Goal: Task Accomplishment & Management: Use online tool/utility

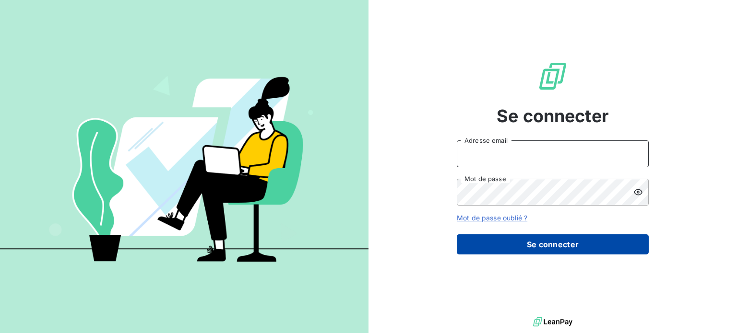
type input "[EMAIL_ADDRESS][DOMAIN_NAME]"
click at [504, 239] on button "Se connecter" at bounding box center [553, 245] width 192 height 20
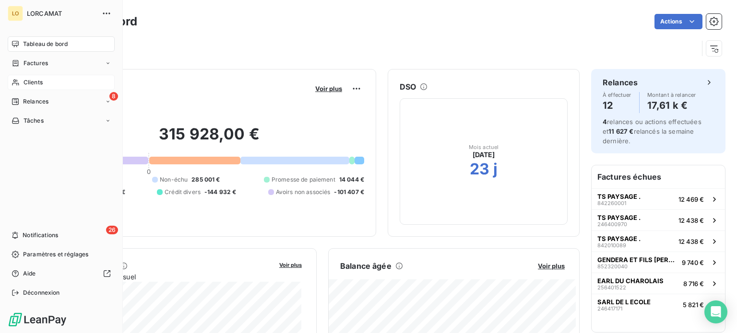
click at [27, 82] on span "Clients" at bounding box center [33, 82] width 19 height 9
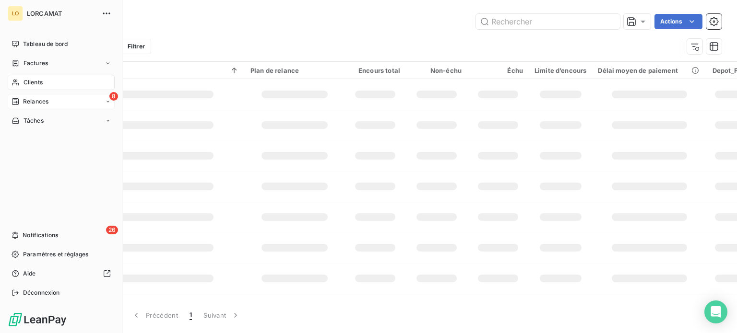
click at [44, 101] on span "Relances" at bounding box center [35, 101] width 25 height 9
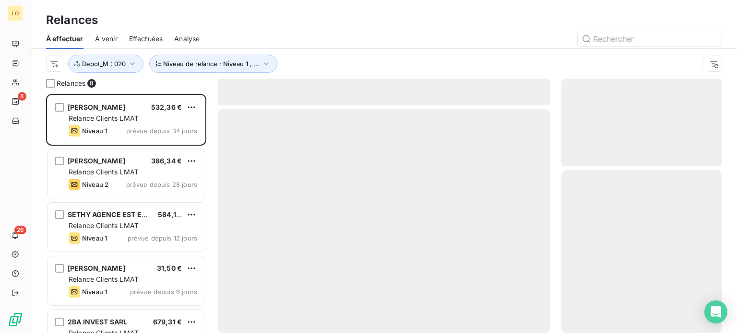
scroll to position [232, 153]
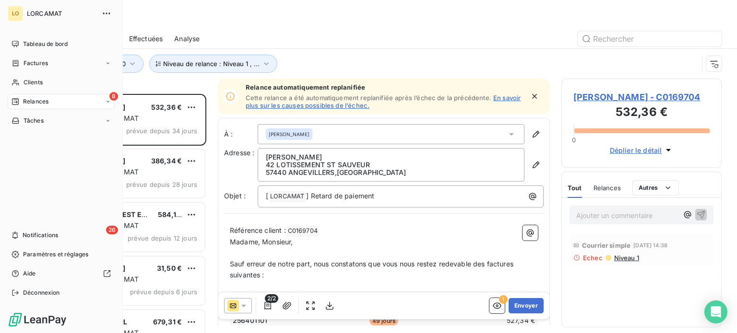
click at [21, 102] on div "Relances" at bounding box center [30, 101] width 37 height 9
click at [41, 101] on span "Relances" at bounding box center [35, 101] width 25 height 9
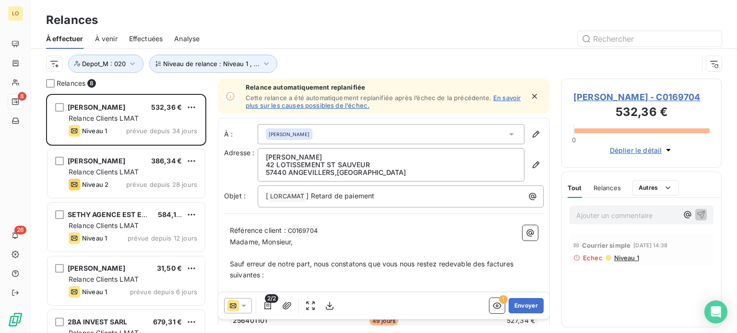
scroll to position [0, 0]
click at [134, 61] on icon "button" at bounding box center [133, 64] width 10 height 10
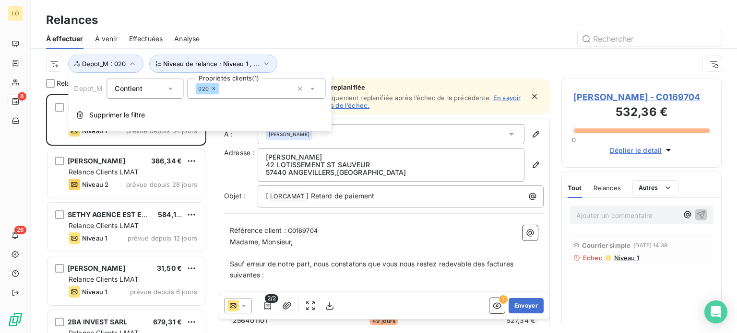
click at [170, 86] on icon at bounding box center [171, 89] width 10 height 10
click at [125, 89] on span "Contient" at bounding box center [128, 88] width 27 height 8
click at [54, 63] on html "LO 8 26 Relances À effectuer À venir Effectuées Analyse Niveau de relance : Niv…" at bounding box center [368, 166] width 737 height 333
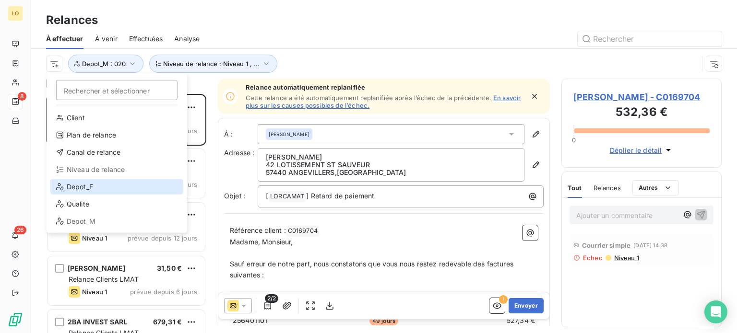
click at [102, 190] on div "Depot_F" at bounding box center [116, 186] width 133 height 15
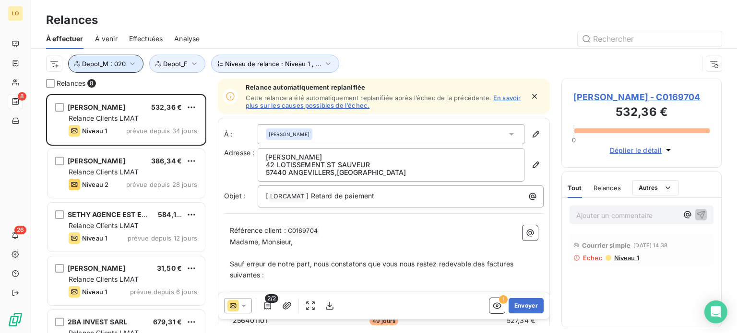
click at [109, 63] on span "Depot_M : 020" at bounding box center [104, 64] width 44 height 8
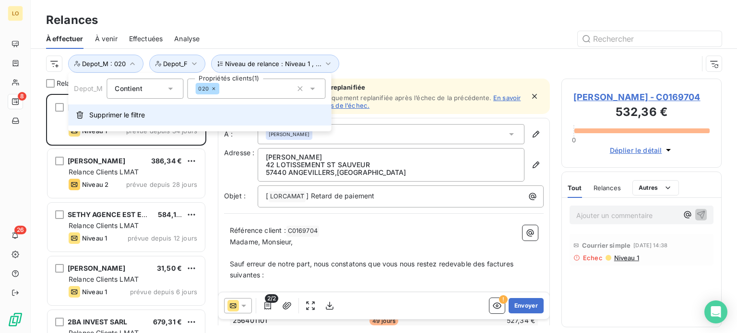
click at [113, 112] on span "Supprimer le filtre" at bounding box center [117, 115] width 56 height 10
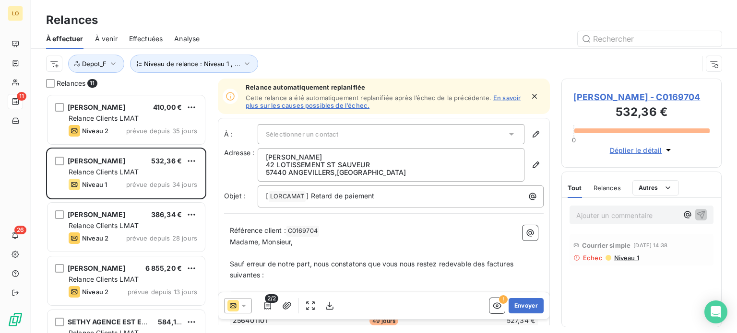
scroll to position [232, 153]
click at [324, 28] on div "Relances À effectuer À venir Effectuées Analyse Niveau de relance : Niveau 1 , …" at bounding box center [384, 39] width 706 height 79
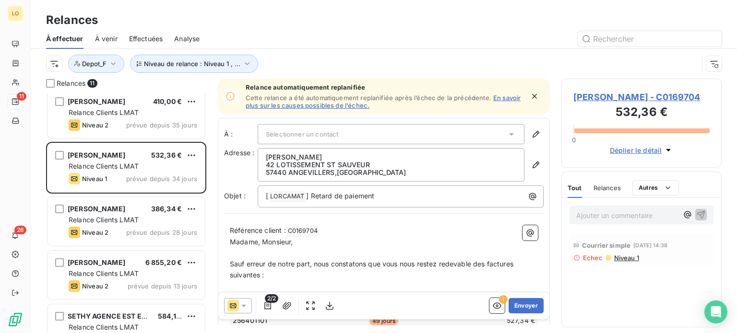
scroll to position [0, 0]
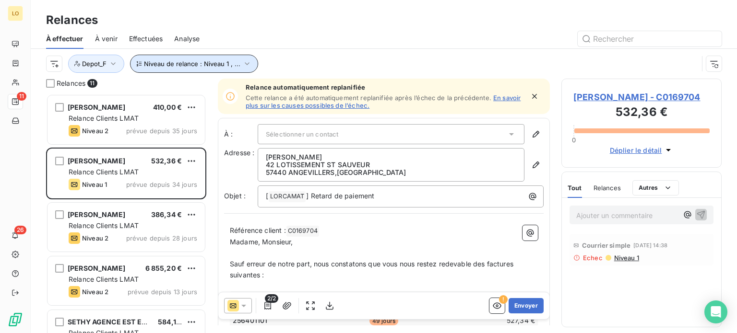
click at [246, 61] on icon "button" at bounding box center [247, 64] width 10 height 10
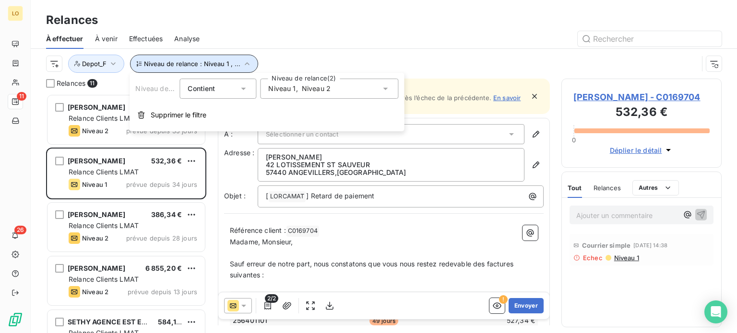
click at [245, 63] on icon "button" at bounding box center [247, 63] width 5 height 3
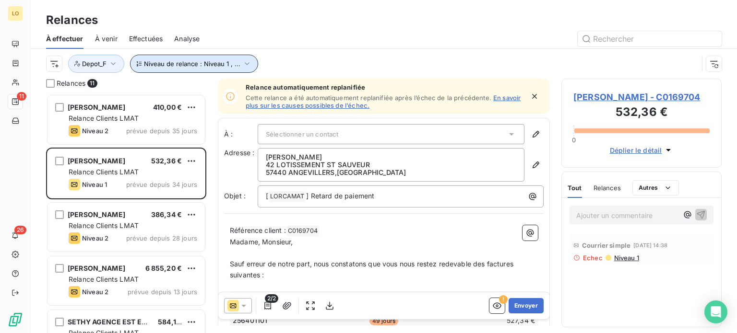
click at [243, 66] on icon "button" at bounding box center [247, 64] width 10 height 10
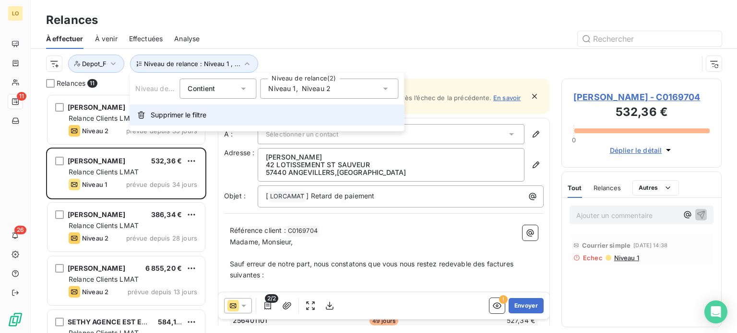
click at [188, 118] on span "Supprimer le filtre" at bounding box center [179, 115] width 56 height 10
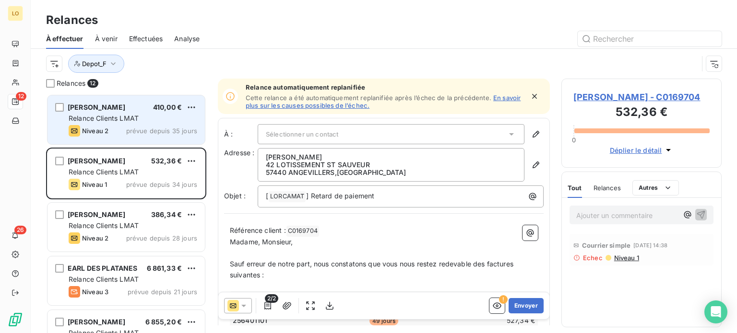
click at [139, 107] on div "[PERSON_NAME] 410,00 €" at bounding box center [133, 107] width 129 height 9
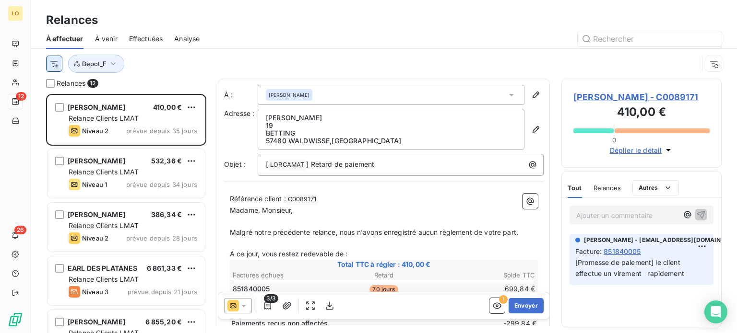
click at [55, 65] on html "LO 12 26 Relances À effectuer À venir Effectuées Analyse Depot_F Relances 12 [P…" at bounding box center [368, 166] width 737 height 333
click at [50, 65] on html "LO 12 26 Relances À effectuer À venir Effectuées Analyse Depot_F Relances 12 [P…" at bounding box center [368, 166] width 737 height 333
click at [114, 66] on icon "button" at bounding box center [113, 64] width 10 height 10
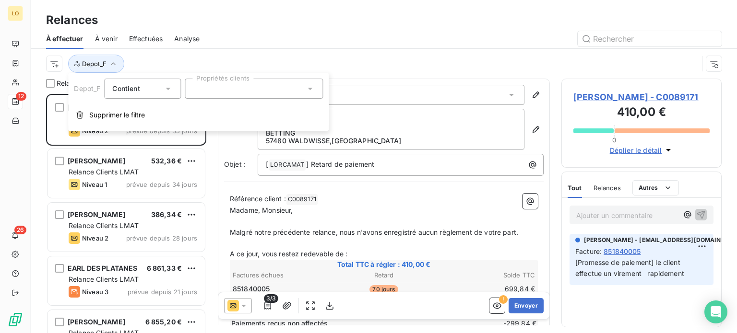
click at [234, 90] on div at bounding box center [254, 89] width 138 height 20
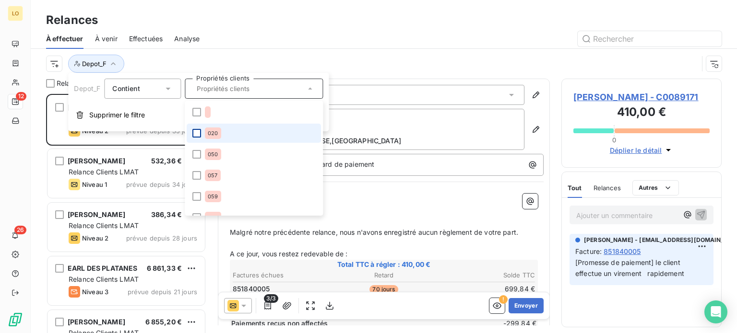
click at [198, 132] on div at bounding box center [196, 133] width 9 height 9
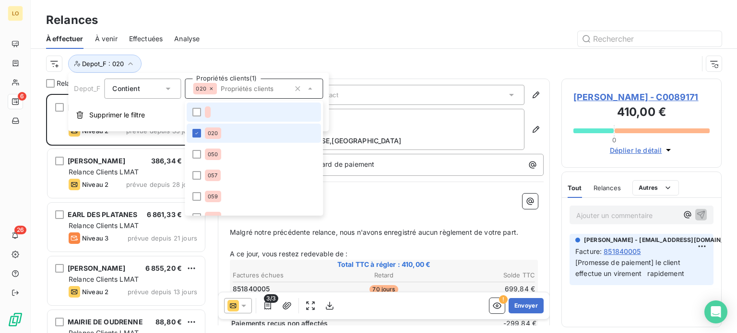
scroll to position [232, 153]
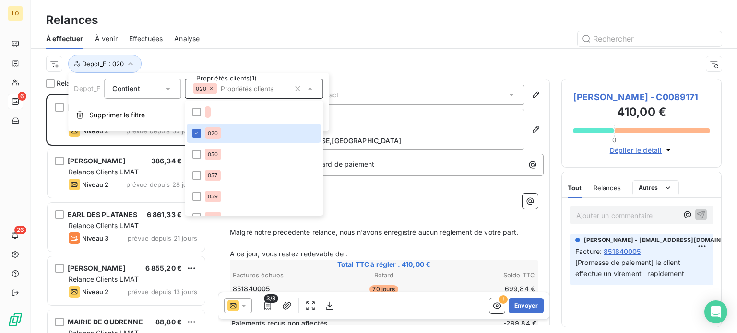
click at [257, 57] on div "Depot_F : 020" at bounding box center [372, 64] width 652 height 18
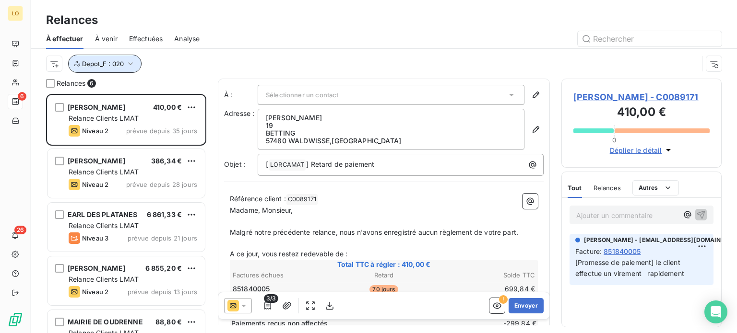
click at [117, 63] on span "Depot_F : 020" at bounding box center [103, 64] width 42 height 8
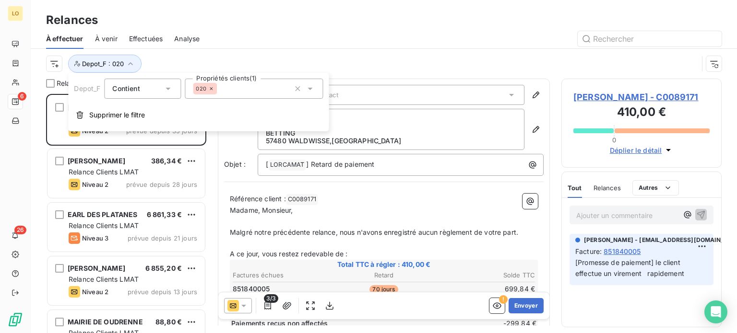
click at [167, 90] on icon at bounding box center [168, 89] width 10 height 10
click at [151, 111] on span "Contient" at bounding box center [136, 111] width 27 height 8
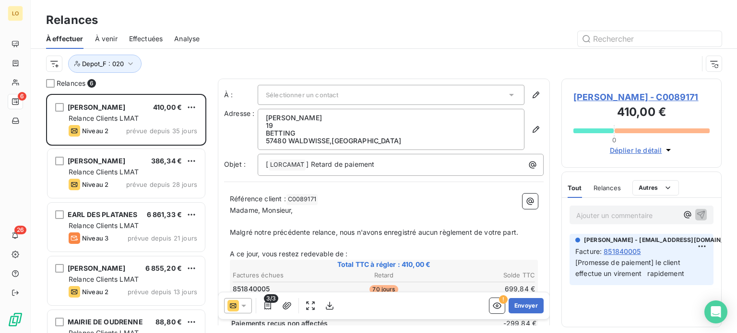
click at [154, 61] on div "Depot_F : 020" at bounding box center [372, 64] width 652 height 18
click at [132, 64] on icon "button" at bounding box center [131, 64] width 10 height 10
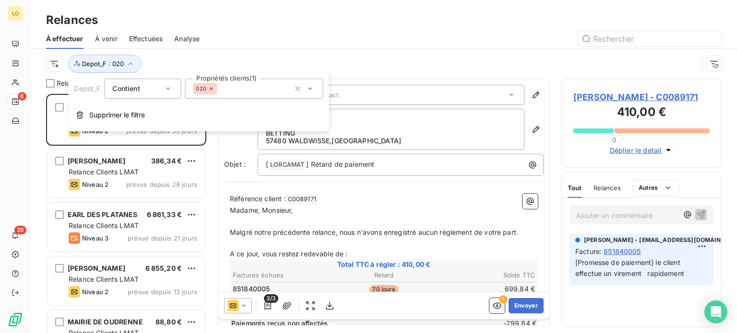
click at [169, 86] on icon at bounding box center [168, 89] width 10 height 10
click at [164, 89] on icon at bounding box center [168, 89] width 10 height 10
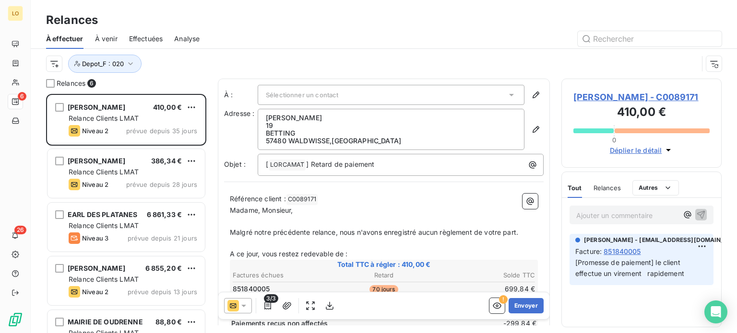
click at [210, 65] on div "Depot_F : 020" at bounding box center [372, 64] width 652 height 18
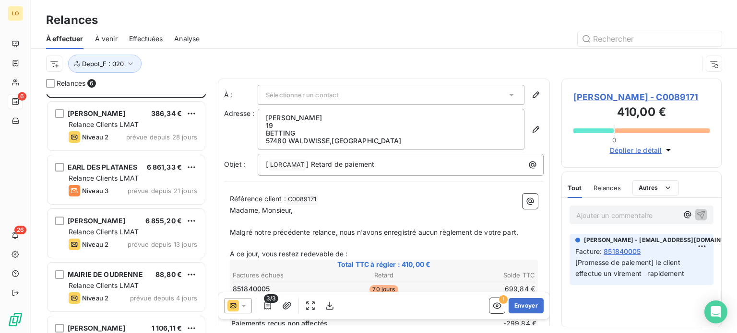
scroll to position [83, 0]
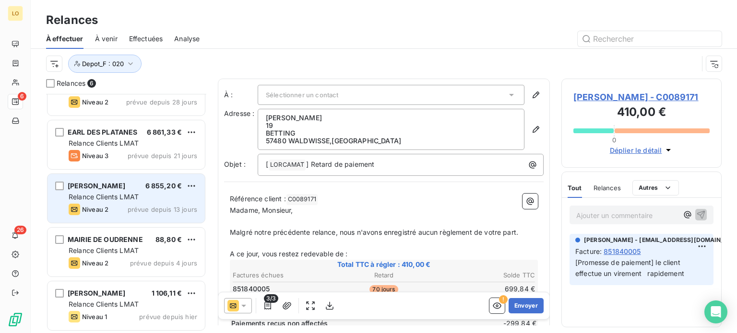
click at [134, 186] on div "[PERSON_NAME] 6 855,20 €" at bounding box center [133, 186] width 129 height 9
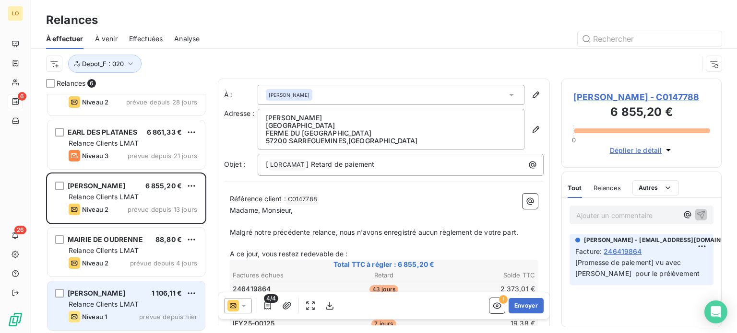
click at [157, 298] on div "[PERSON_NAME] 1 106,11 € Relance Clients LMAT Niveau 1 prévue depuis [DATE]" at bounding box center [125, 306] width 157 height 49
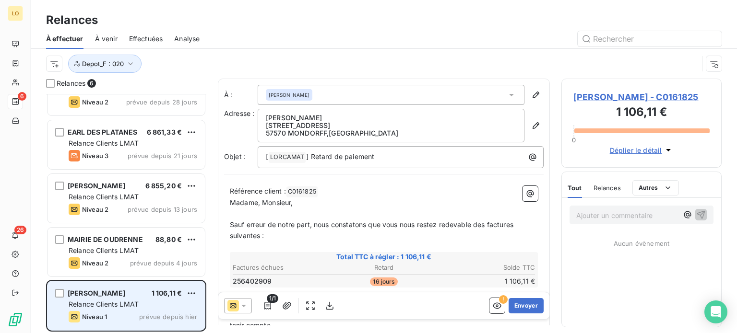
click at [177, 301] on div "Relance Clients LMAT" at bounding box center [133, 305] width 129 height 10
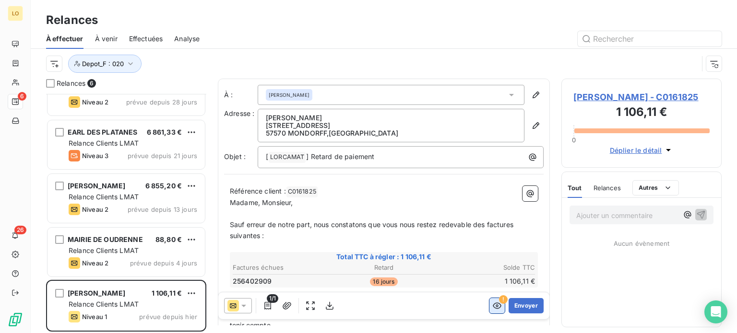
click at [496, 300] on button "button" at bounding box center [496, 305] width 15 height 15
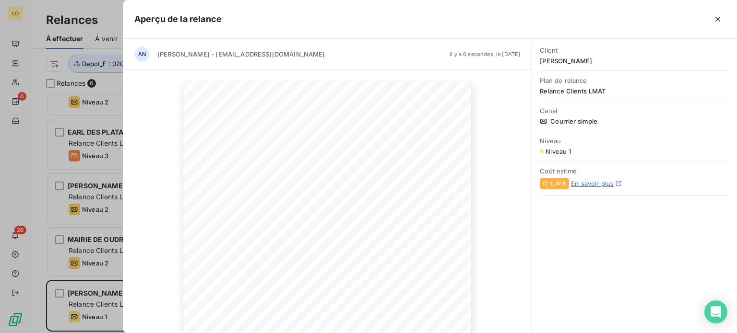
click at [336, 20] on div at bounding box center [474, 19] width 504 height 15
click at [721, 15] on icon "button" at bounding box center [718, 19] width 10 height 10
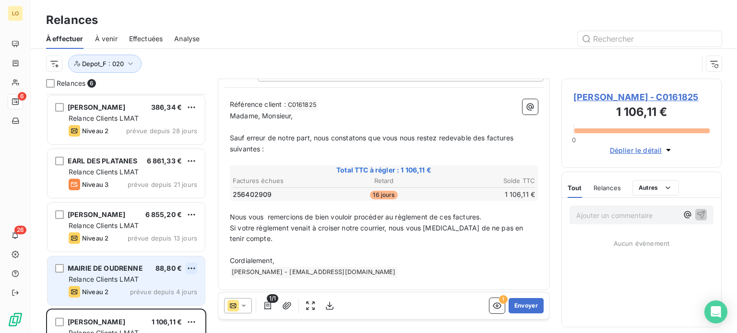
scroll to position [83, 0]
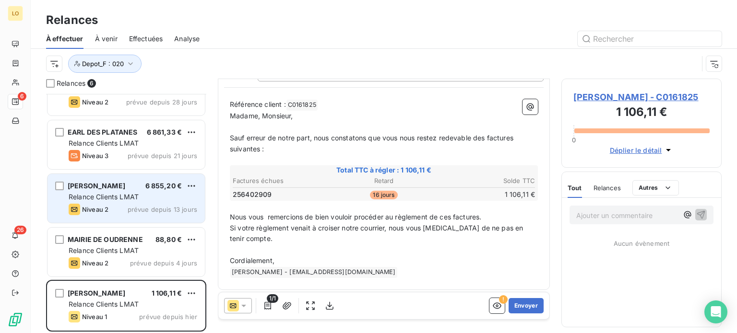
click at [175, 201] on div "[PERSON_NAME] 6 855,20 € Relance Clients LMAT Niveau 2 prévue depuis 13 jours" at bounding box center [125, 198] width 157 height 49
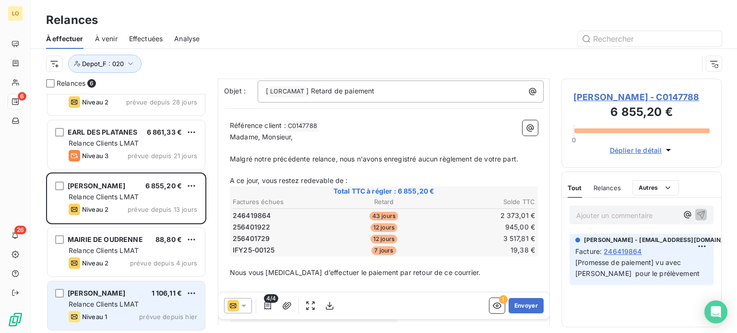
click at [150, 300] on div "Relance Clients LMAT" at bounding box center [133, 305] width 129 height 10
